Goal: Task Accomplishment & Management: Manage account settings

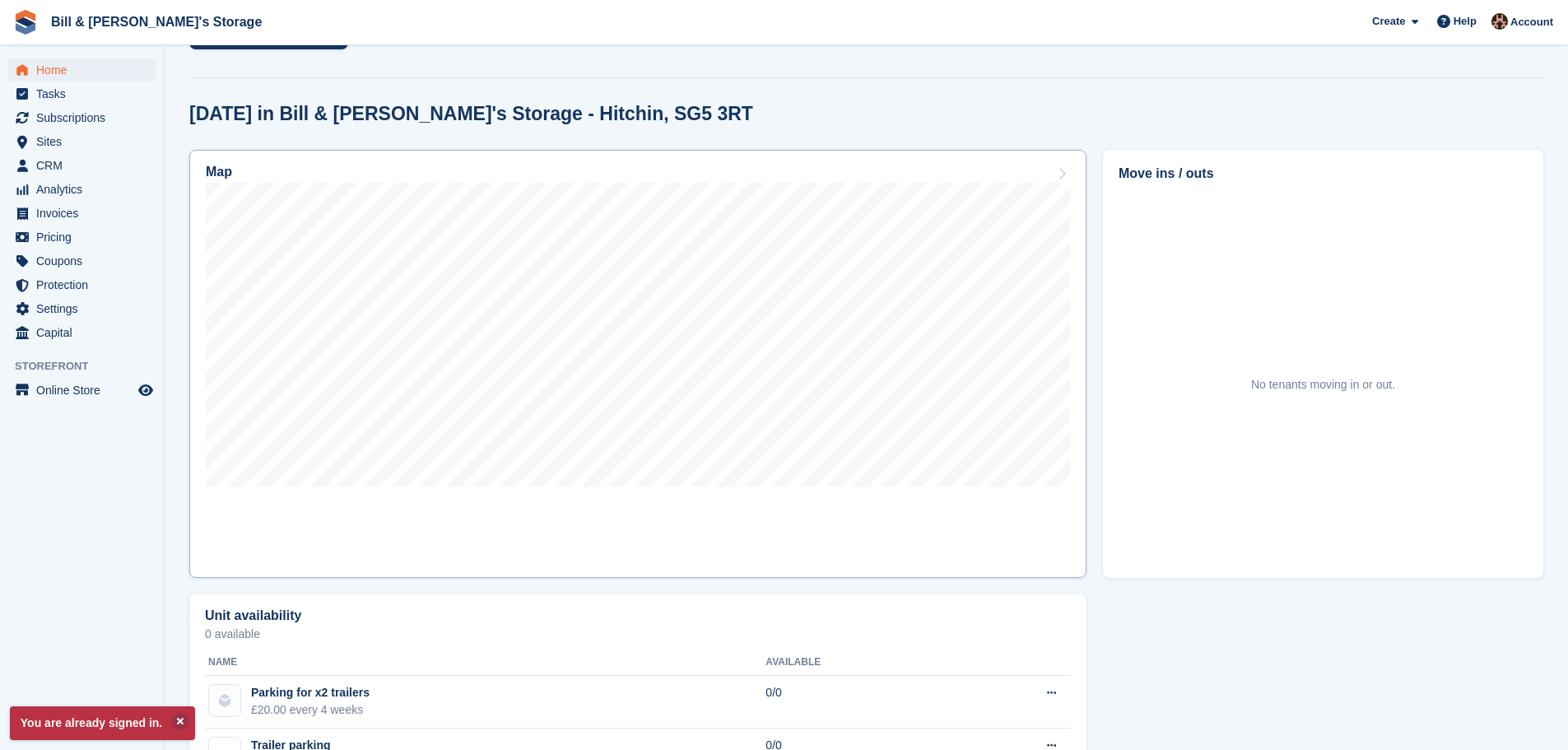
scroll to position [117, 0]
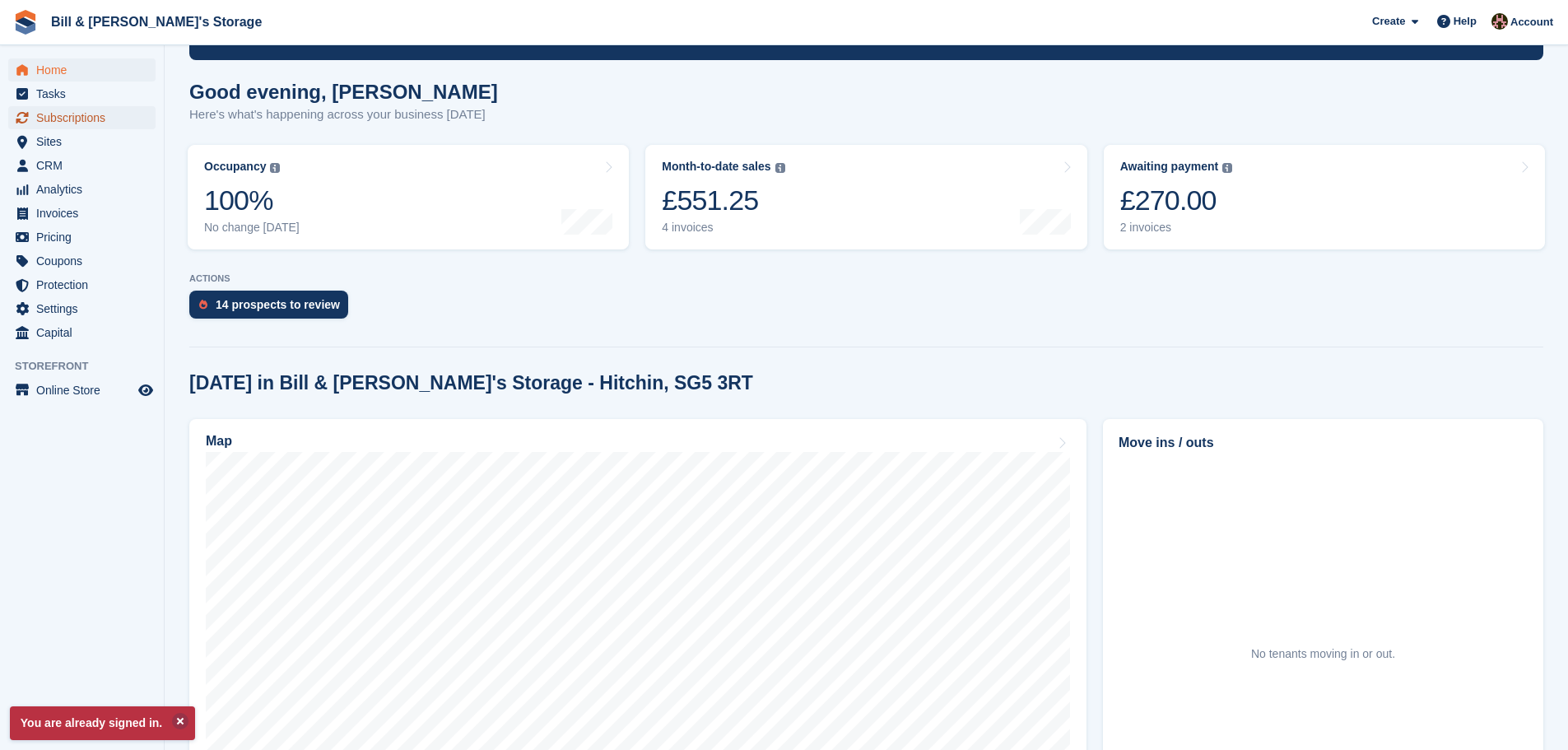
click at [59, 123] on span "Subscriptions" at bounding box center [85, 118] width 99 height 23
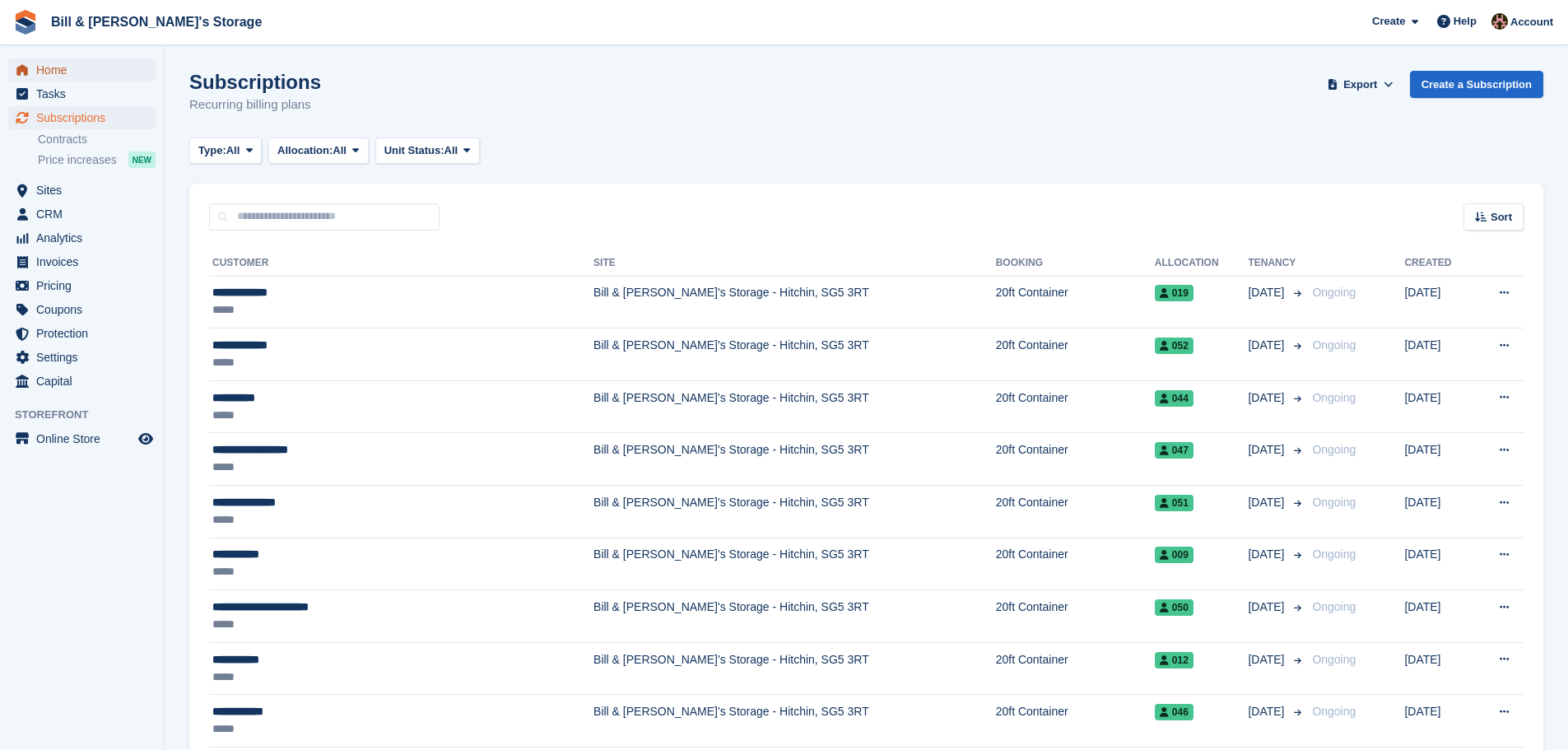
click at [57, 78] on span "Home" at bounding box center [85, 70] width 99 height 23
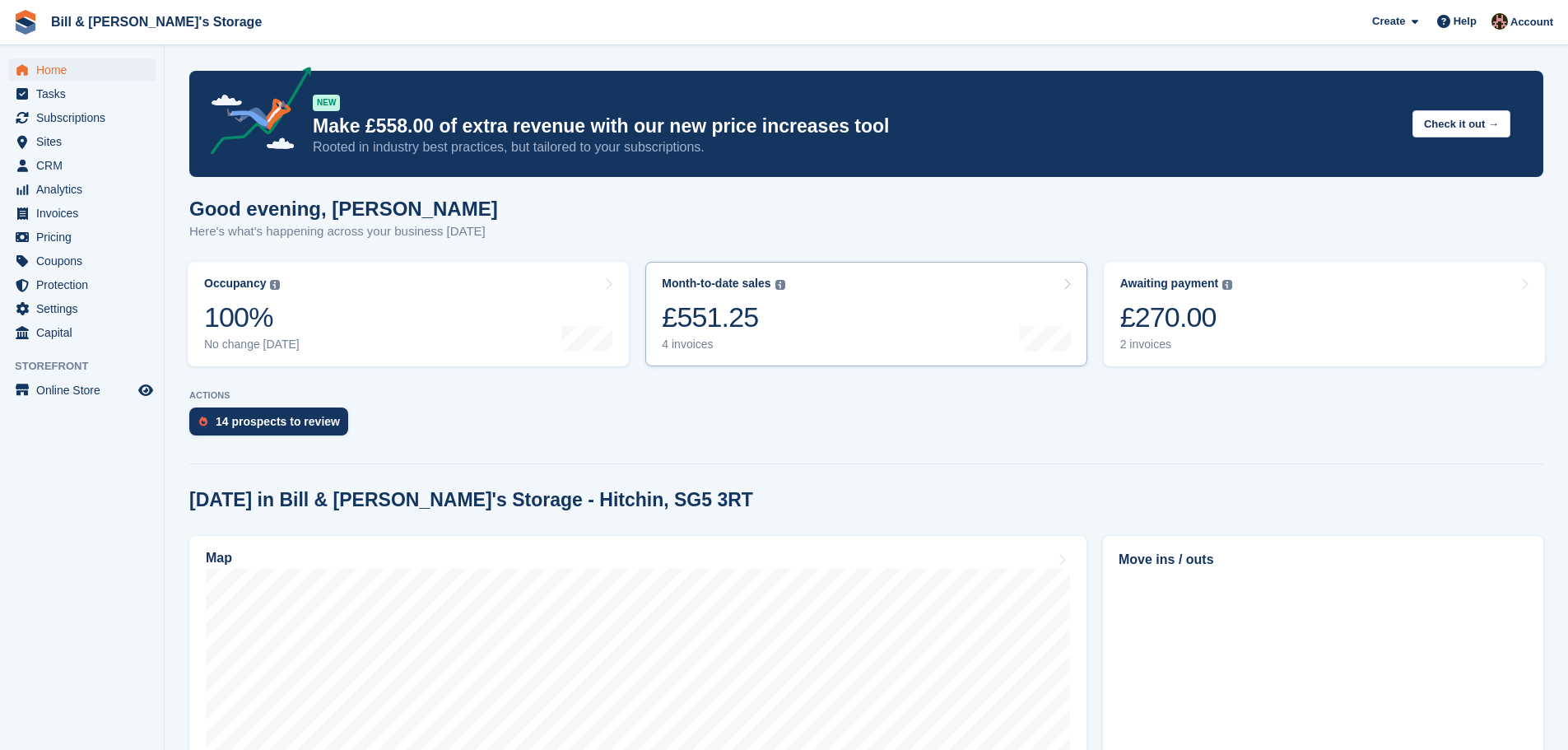
click at [908, 298] on link "Month-to-date sales The sum of all finalised invoices generated this month to d…" at bounding box center [866, 314] width 441 height 105
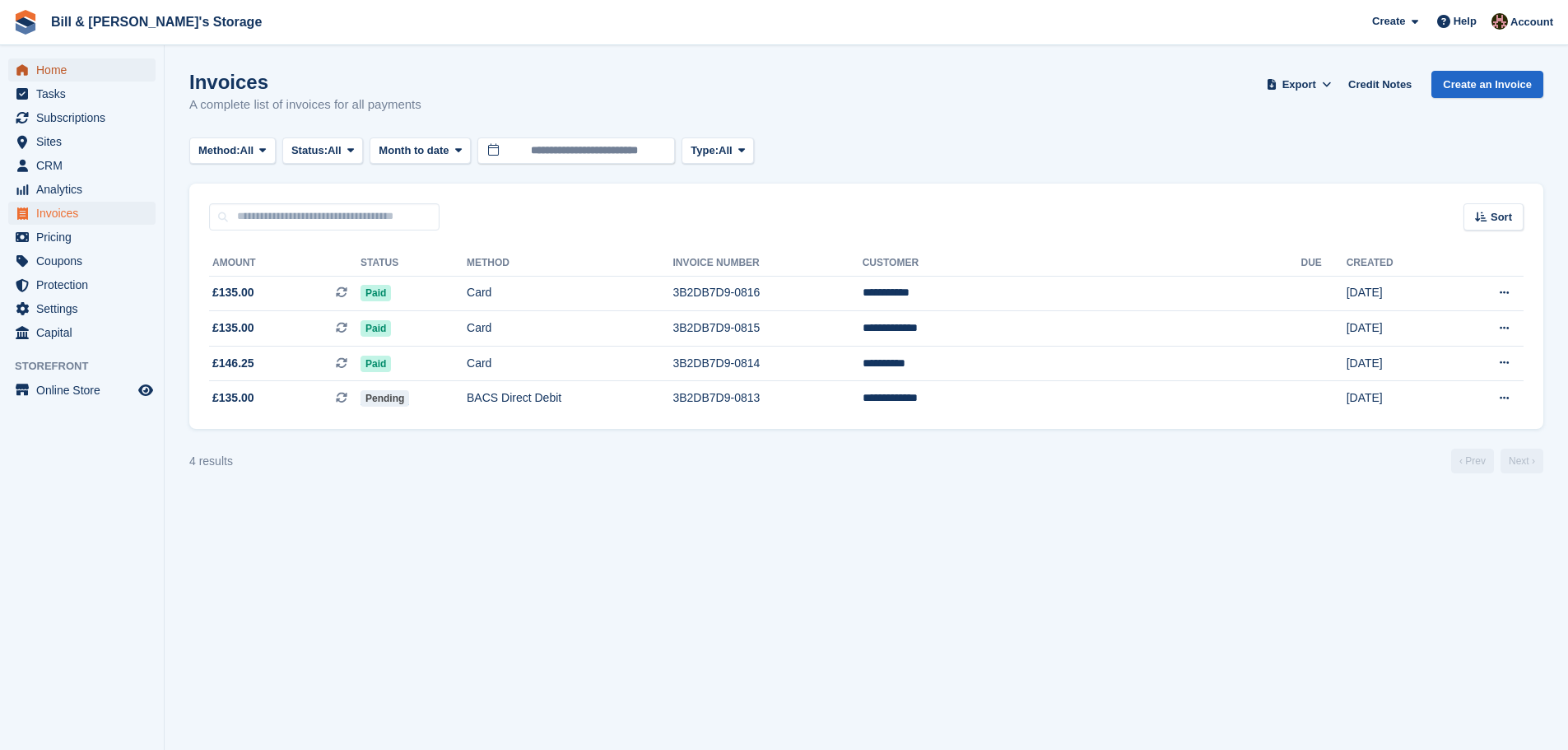
click at [87, 80] on span "Home" at bounding box center [85, 70] width 99 height 23
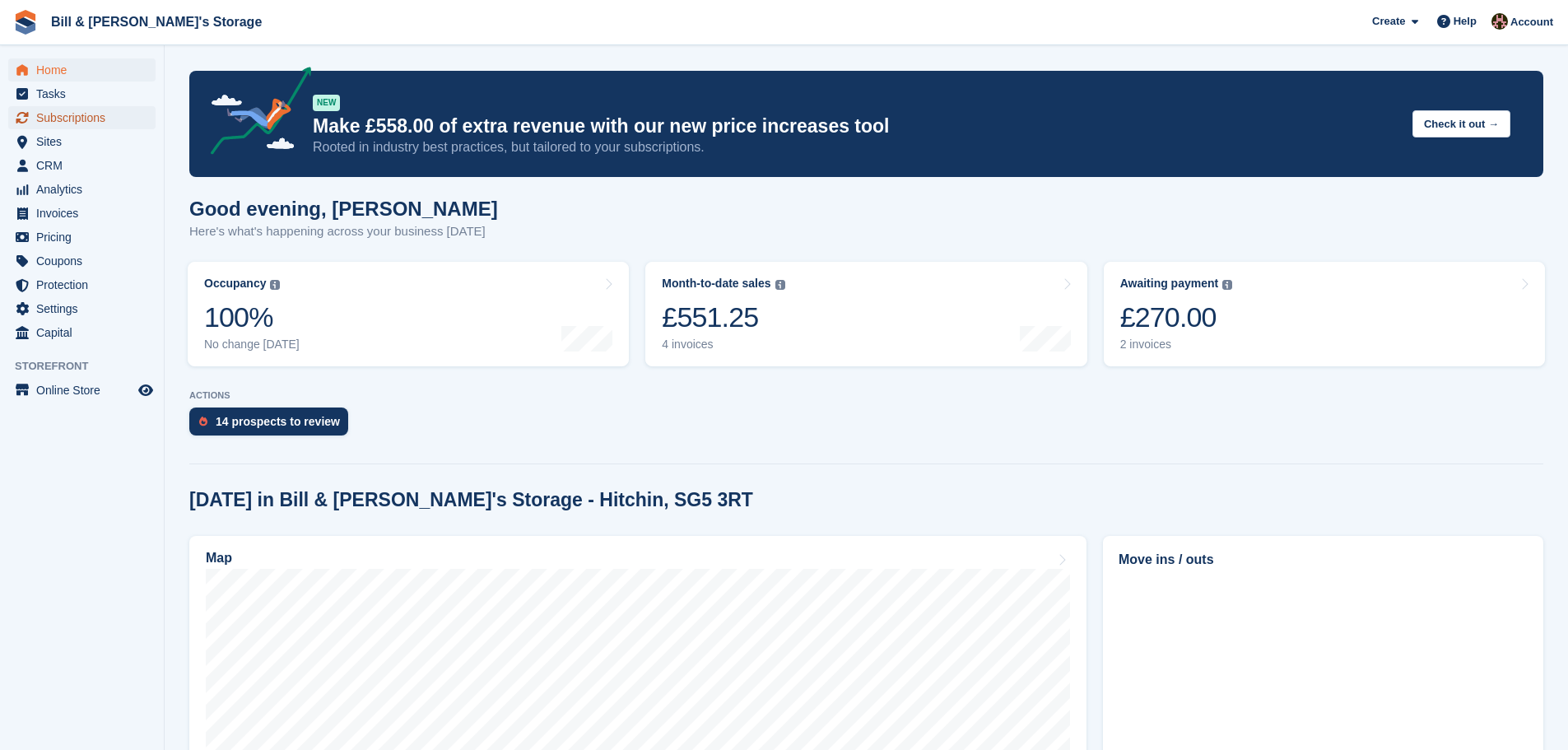
click at [65, 121] on span "Subscriptions" at bounding box center [85, 118] width 99 height 23
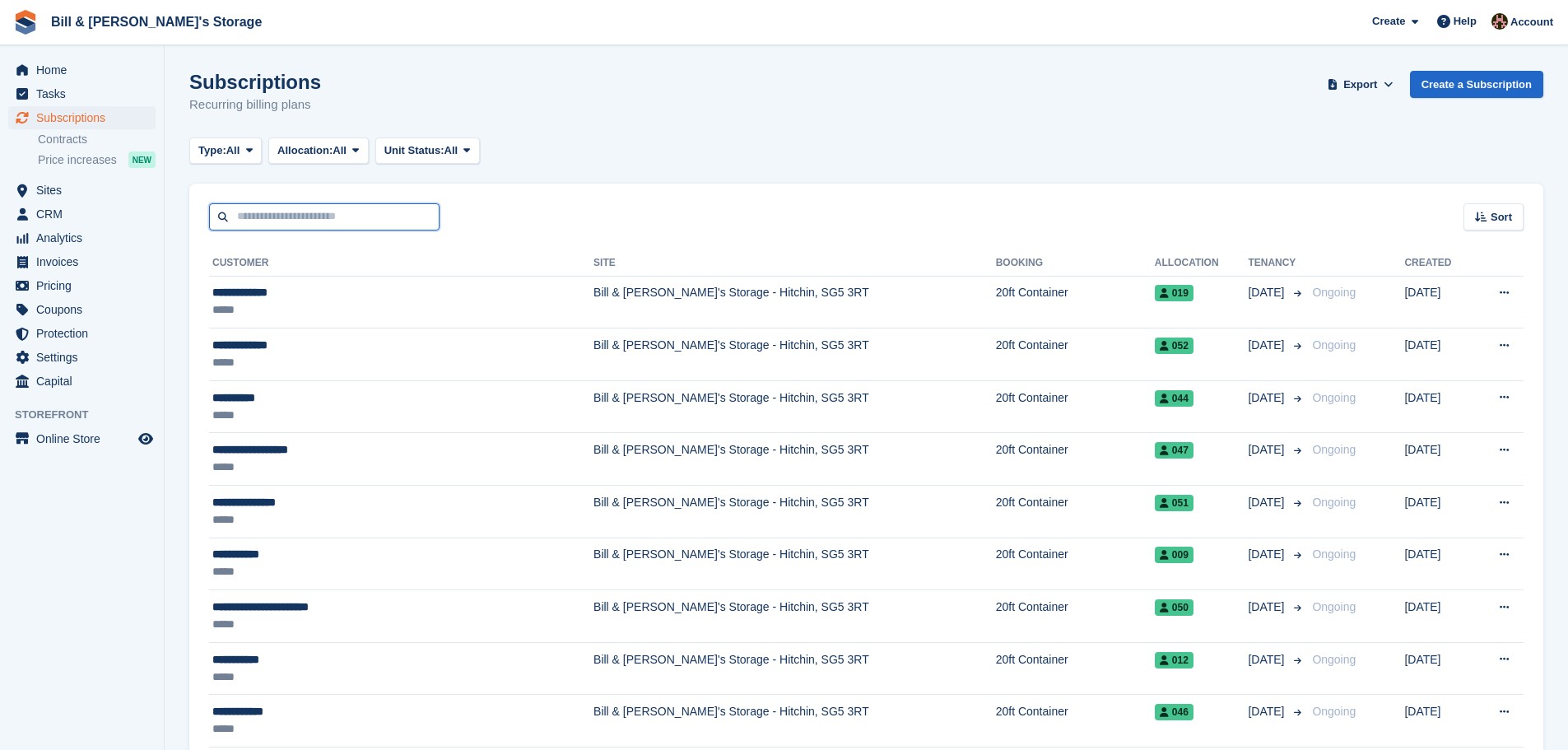
click at [252, 219] on input "text" at bounding box center [325, 217] width 231 height 27
type input "*****"
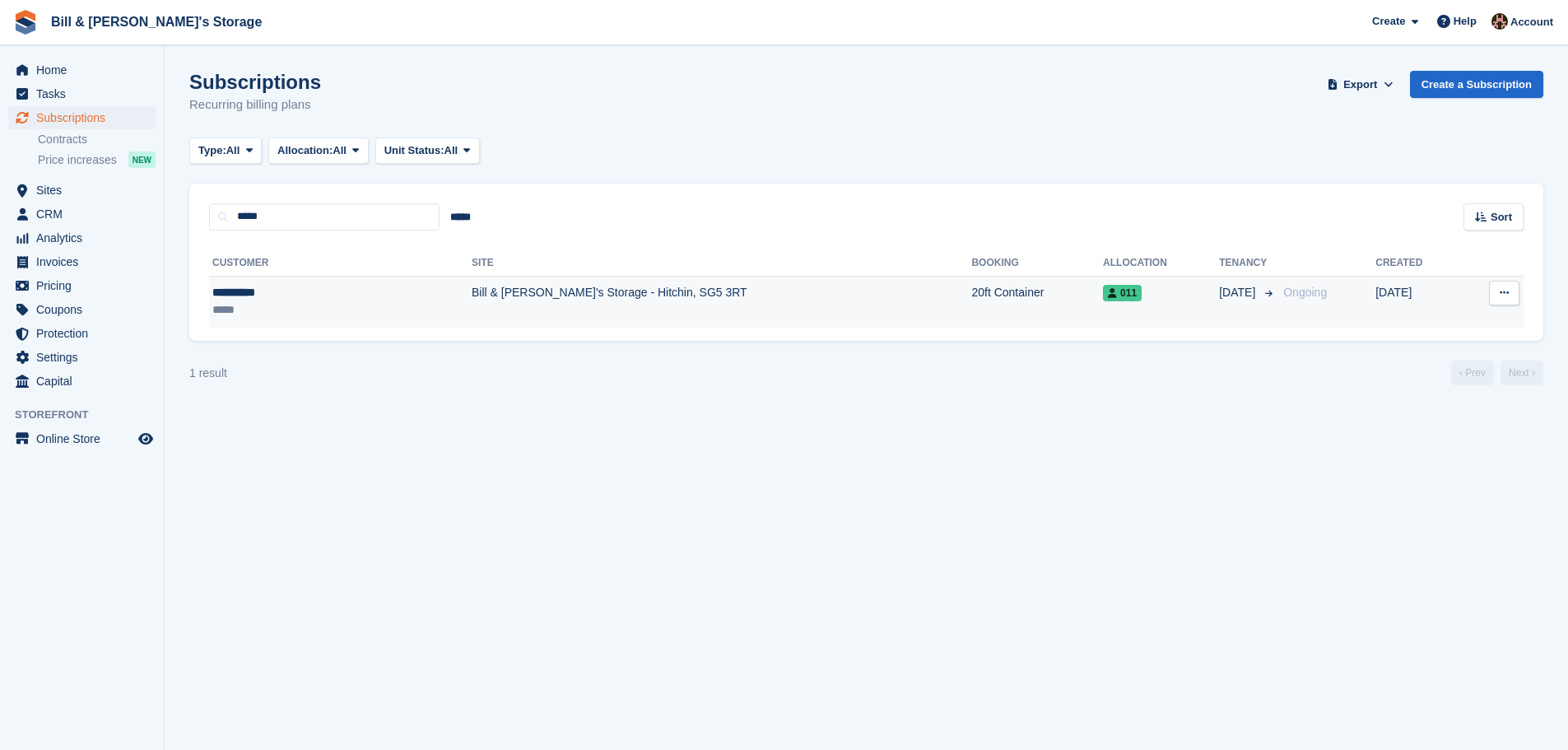
click at [471, 297] on td "Bill & [PERSON_NAME]'s Storage - Hitchin, SG5 3RT" at bounding box center [721, 301] width 500 height 52
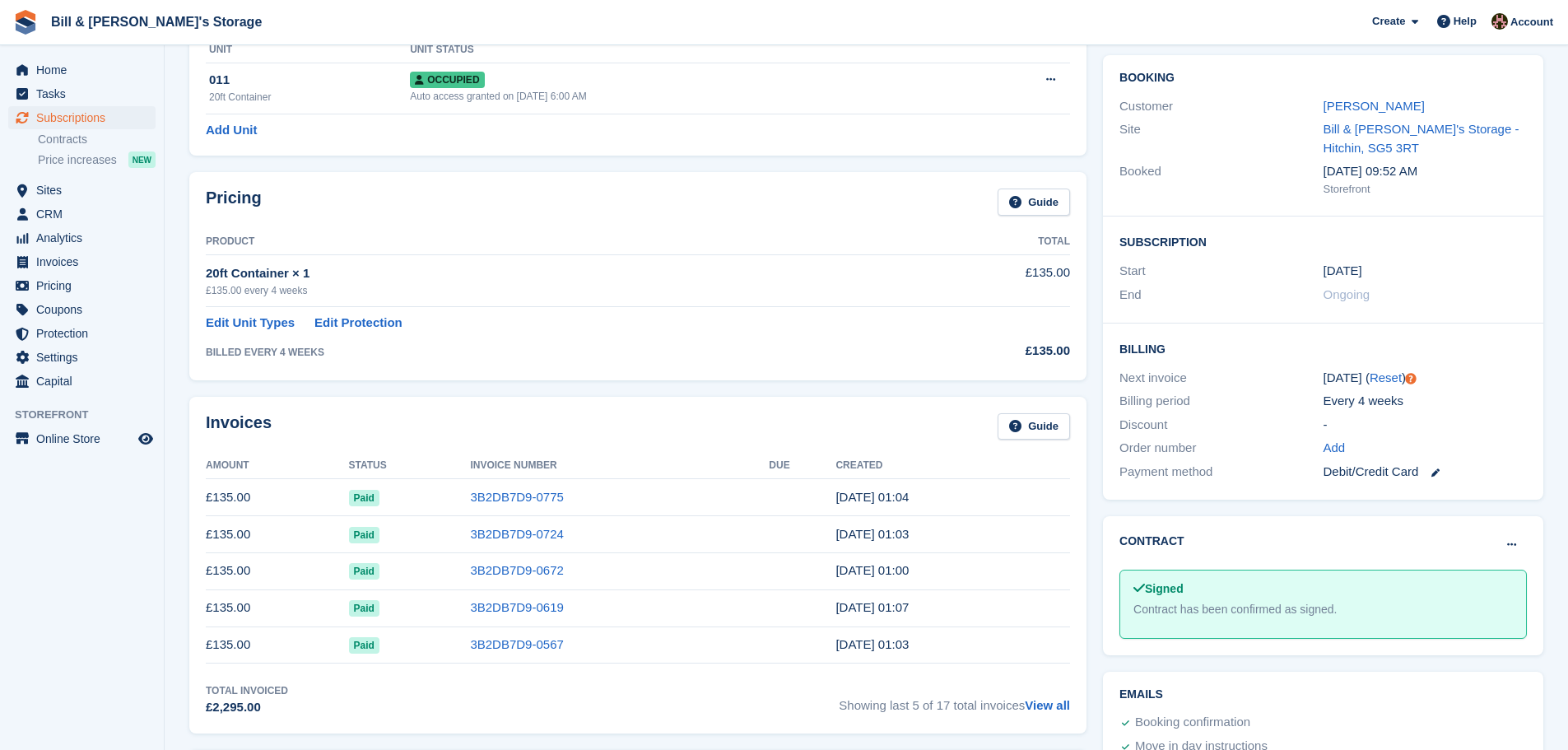
scroll to position [131, 0]
click at [519, 499] on link "3B2DB7D9-0775" at bounding box center [516, 496] width 93 height 14
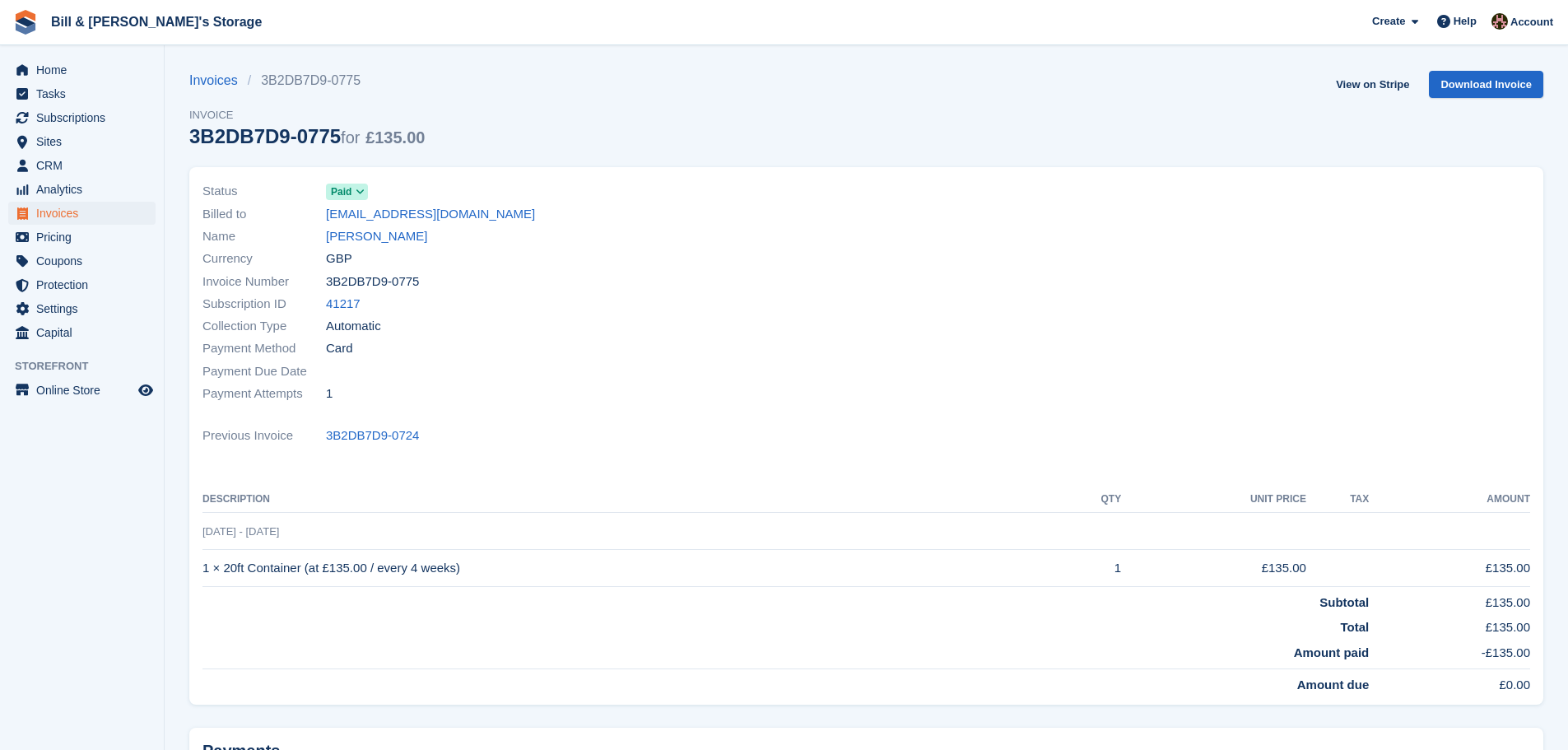
click at [808, 358] on div "Payment Method Card" at bounding box center [529, 348] width 654 height 22
click at [100, 213] on span "Invoices" at bounding box center [85, 213] width 99 height 23
